Goal: Information Seeking & Learning: Check status

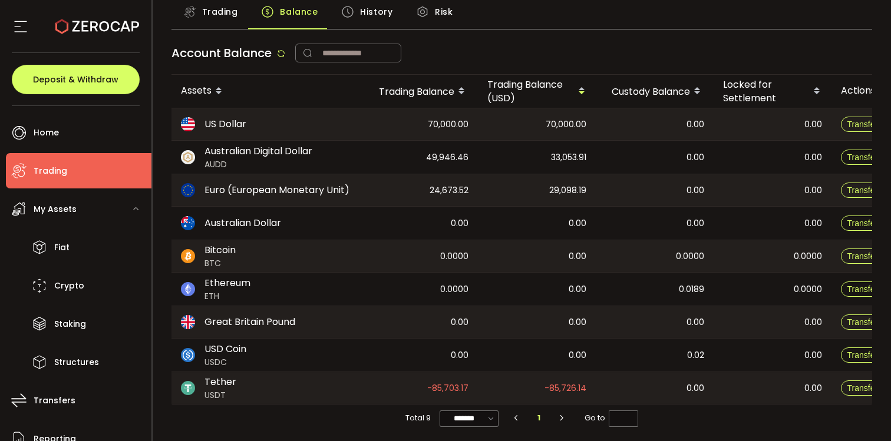
scroll to position [100, 0]
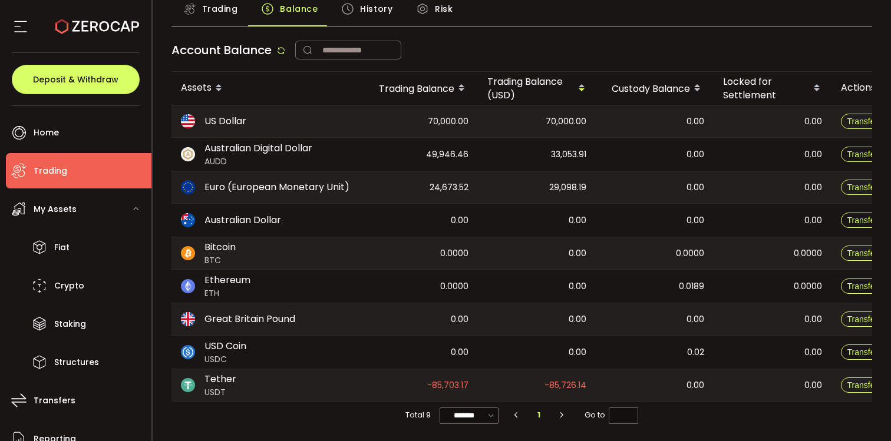
click at [445, 148] on span "49,946.46" at bounding box center [447, 155] width 42 height 14
copy span "49,946.46"
click at [457, 182] on span "24,673.52" at bounding box center [449, 188] width 39 height 14
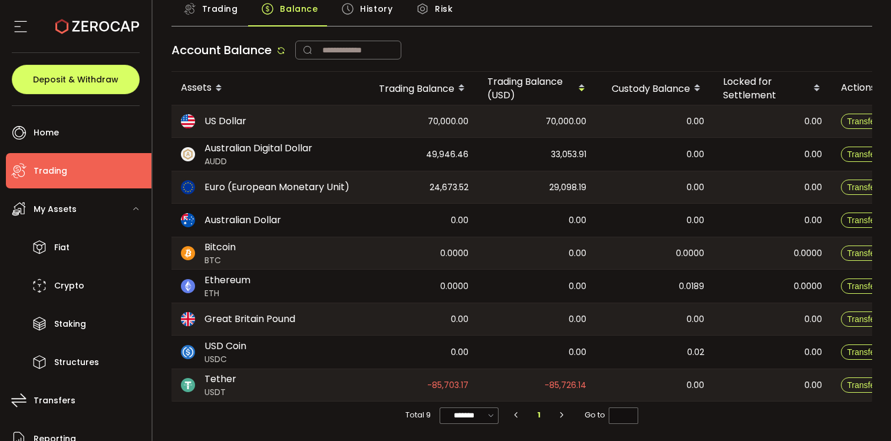
copy span "24,673.52"
click at [454, 380] on span "-85,703.17" at bounding box center [447, 386] width 41 height 14
copy span "-85,703.17"
